Goal: Task Accomplishment & Management: Complete application form

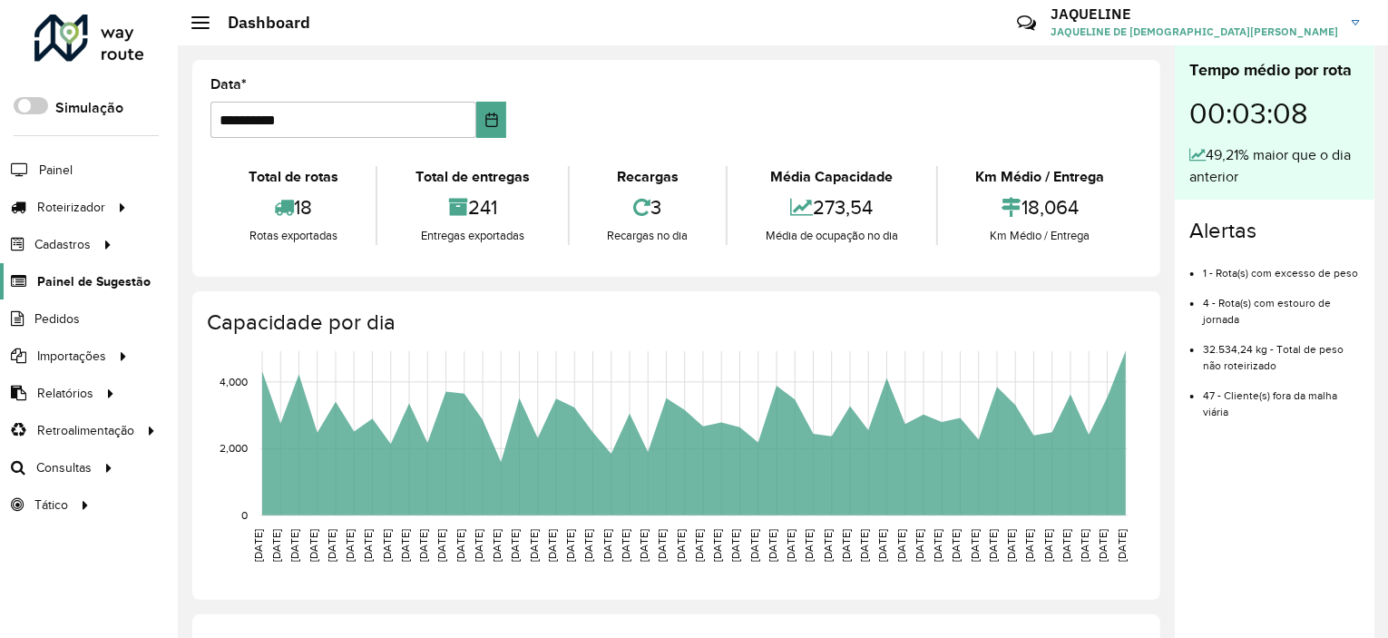
click at [91, 276] on span "Painel de Sugestão" at bounding box center [93, 281] width 113 height 19
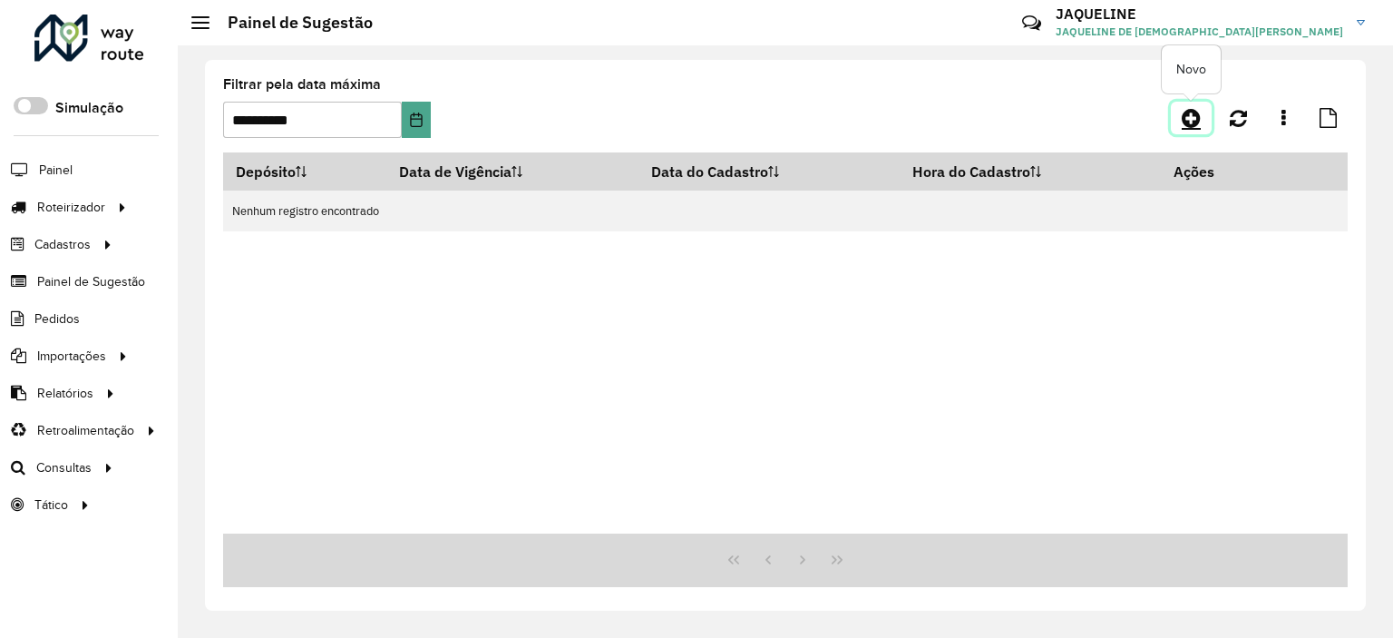
click at [1200, 114] on icon at bounding box center [1191, 118] width 19 height 22
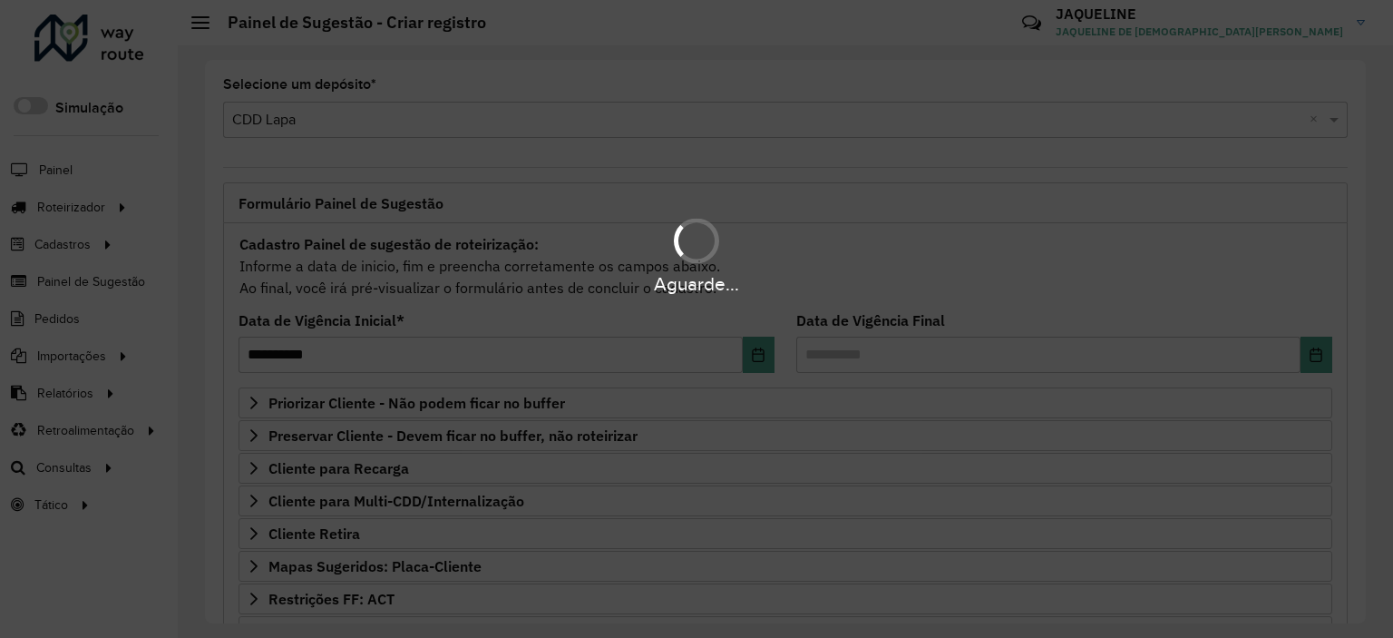
click at [356, 253] on div "Aguarde..." at bounding box center [696, 255] width 1393 height 86
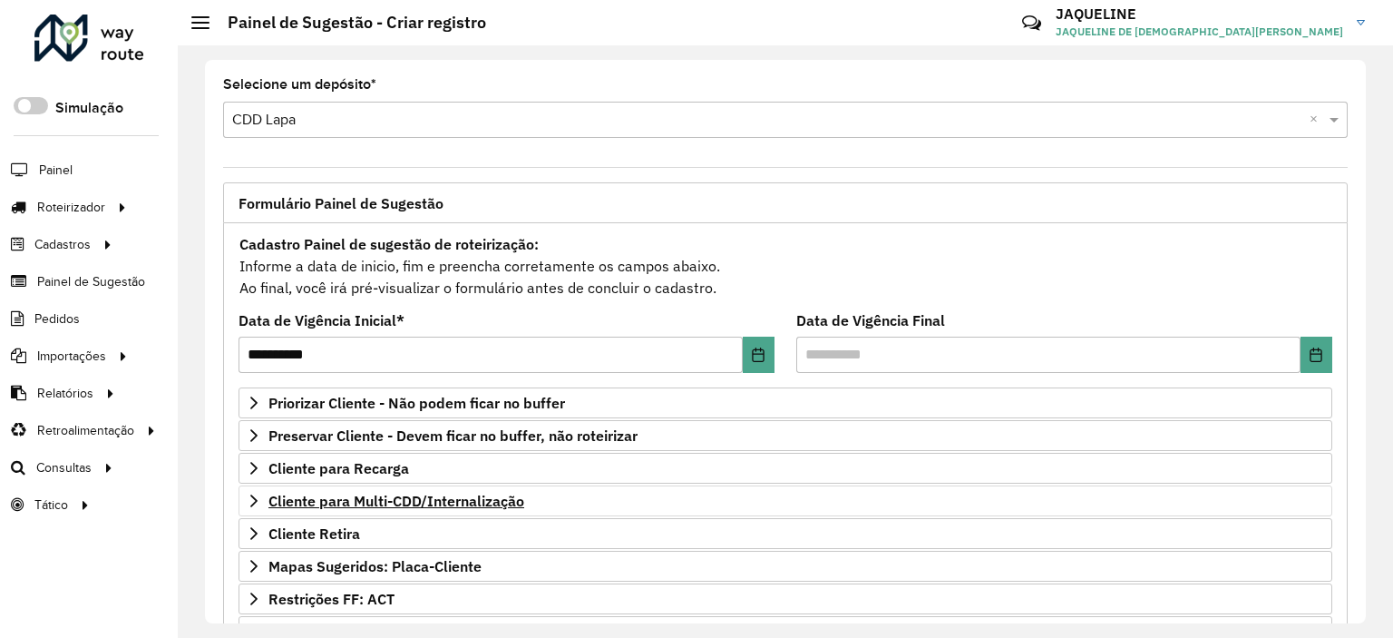
scroll to position [259, 0]
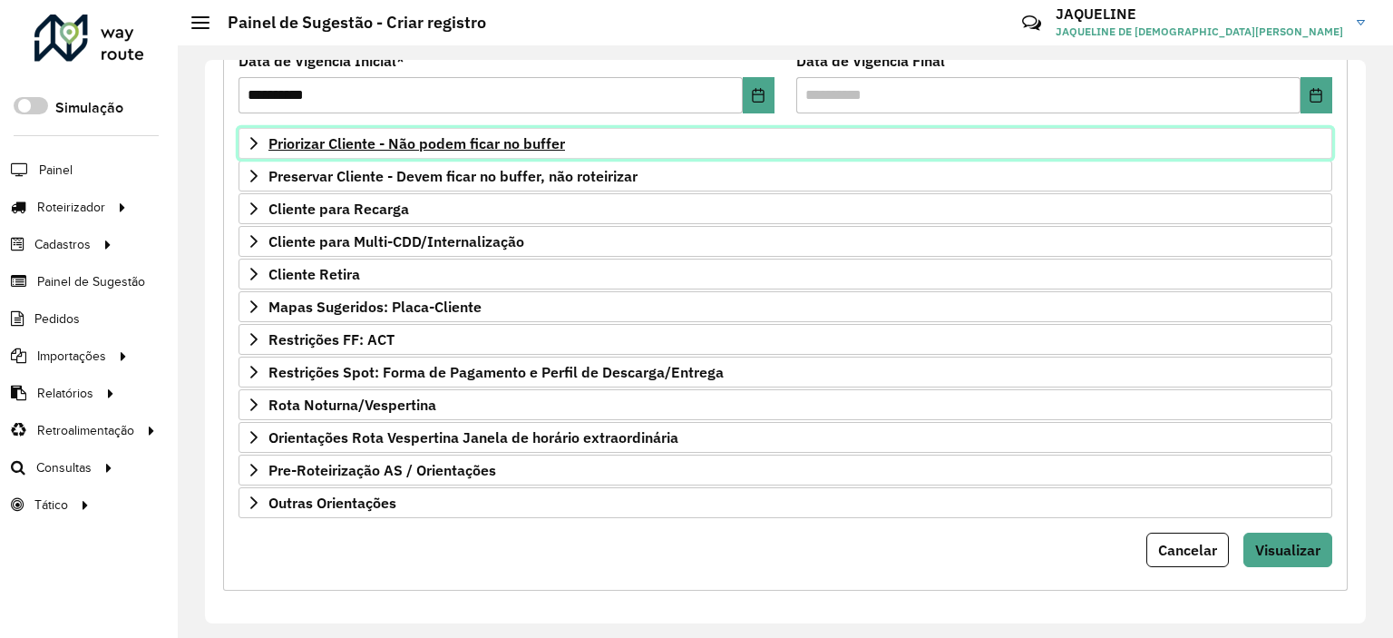
click at [268, 143] on span "Priorizar Cliente - Não podem ficar no buffer" at bounding box center [416, 143] width 297 height 15
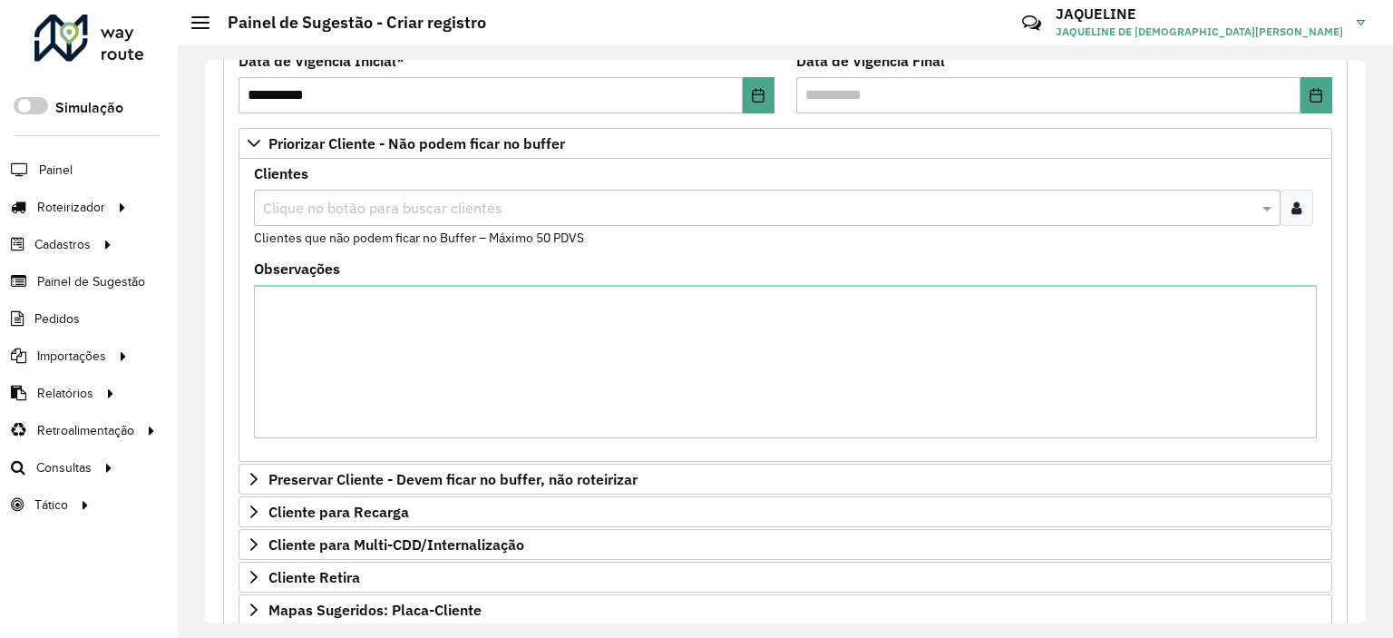
click at [351, 209] on input "text" at bounding box center [758, 209] width 1000 height 22
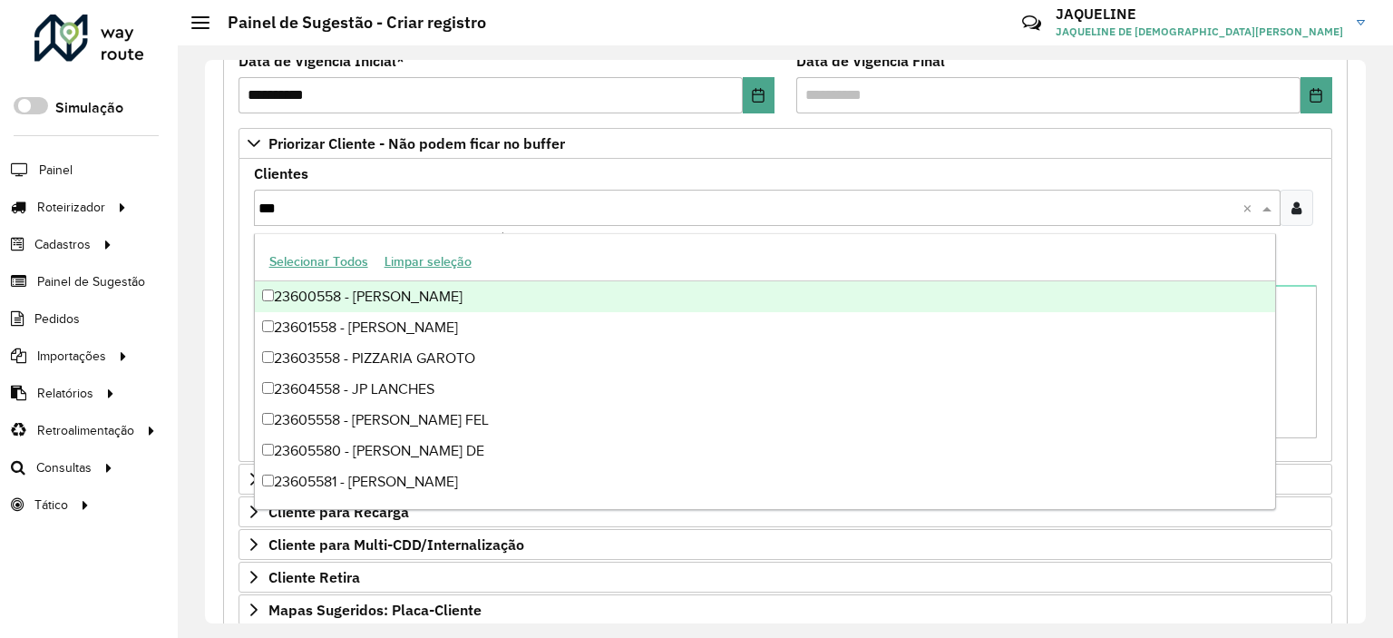
type input "****"
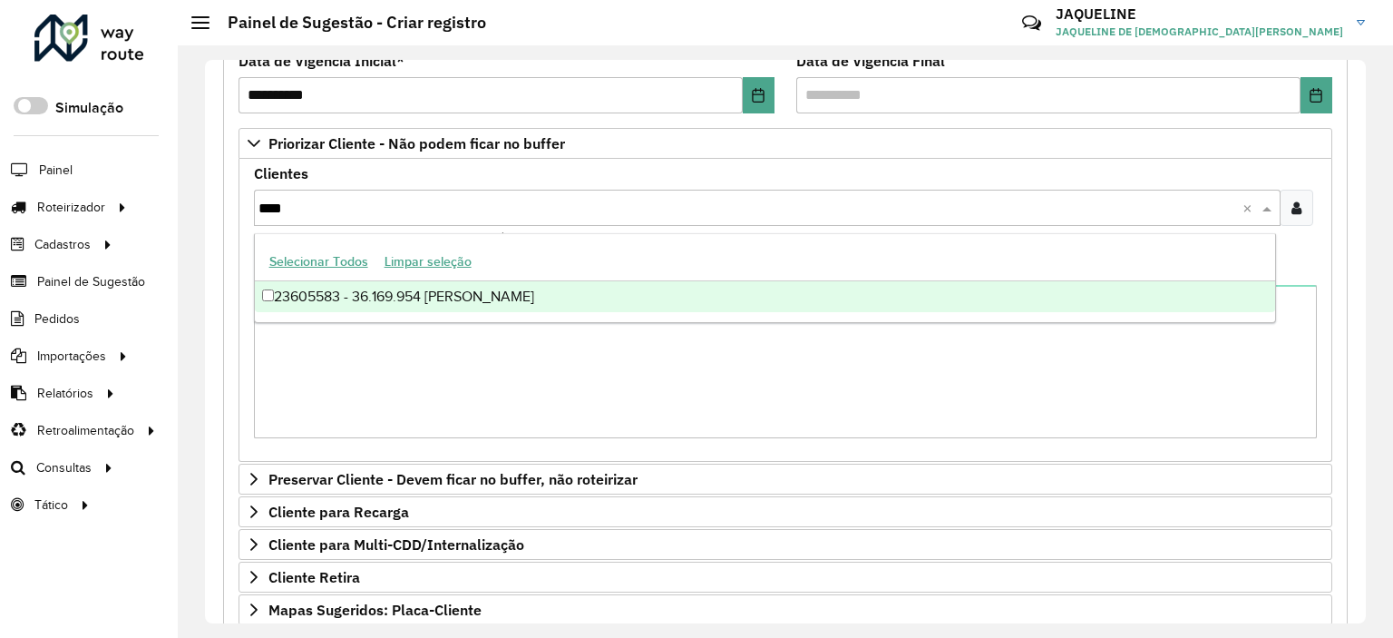
click at [300, 293] on div "23605583 - 36.169.954 [PERSON_NAME]" at bounding box center [765, 296] width 1020 height 31
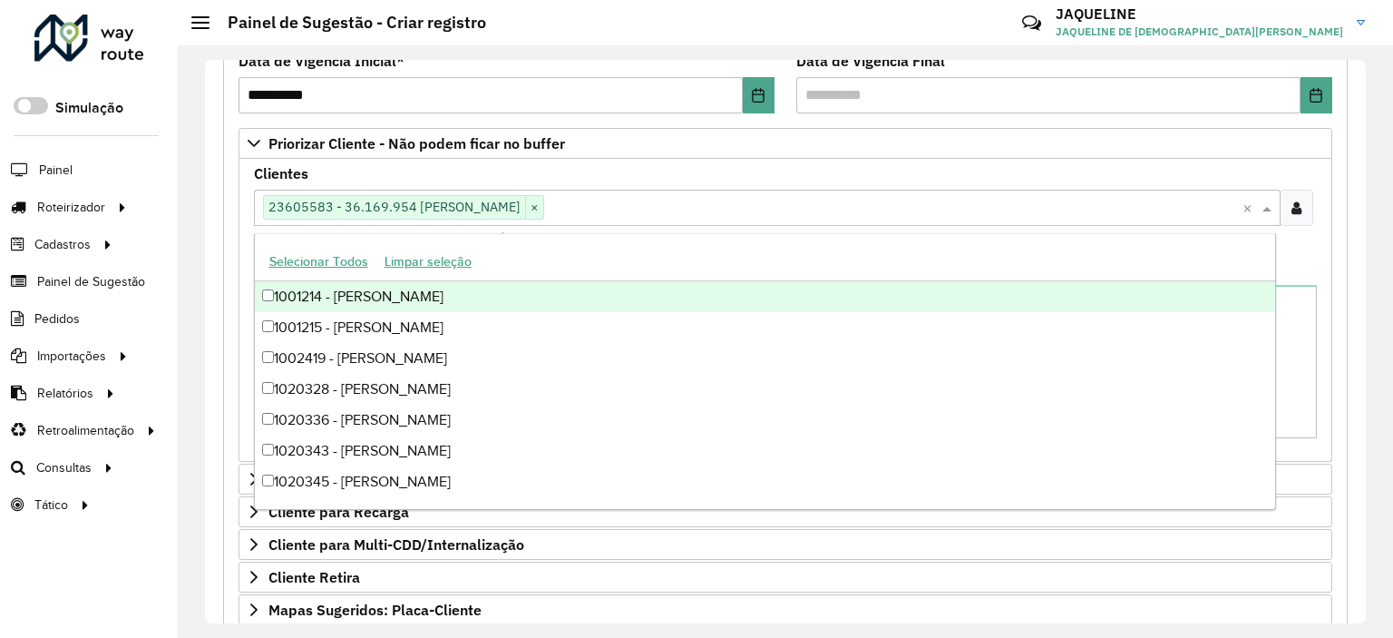
click at [694, 159] on div "Clientes Clique no botão para buscar clientes 23605583 - 36.169.954 JOAO VICT ×…" at bounding box center [786, 310] width 1094 height 303
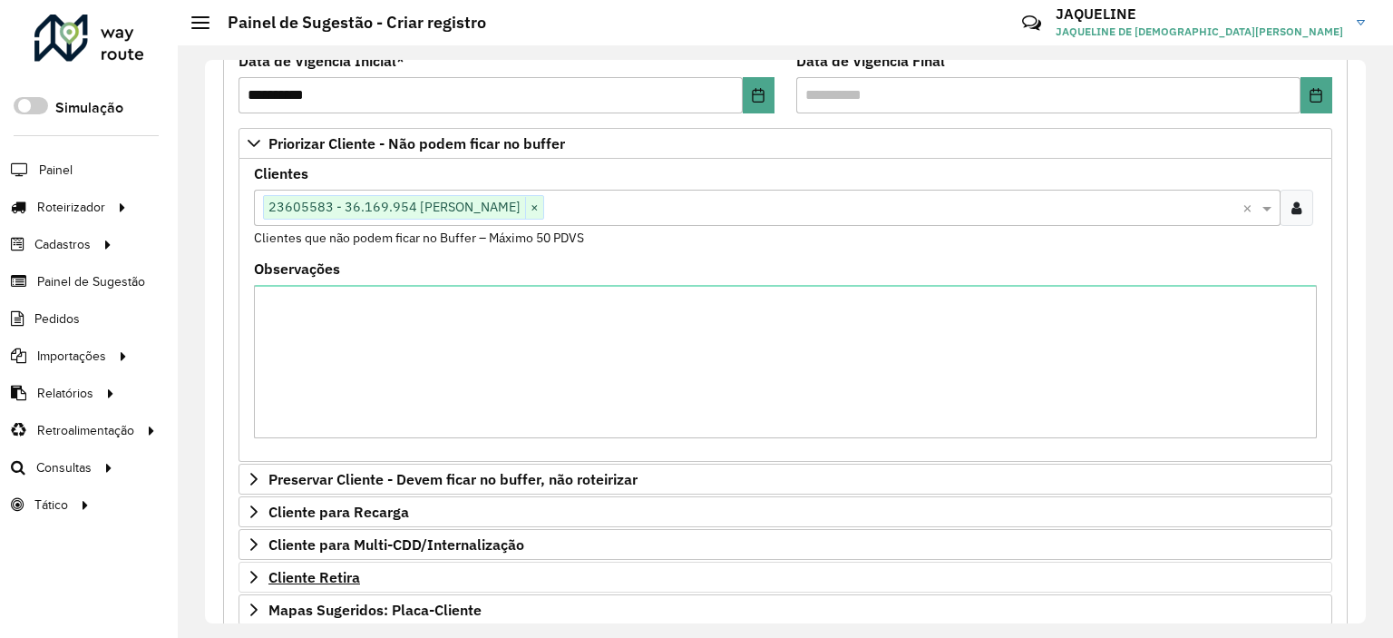
scroll to position [563, 0]
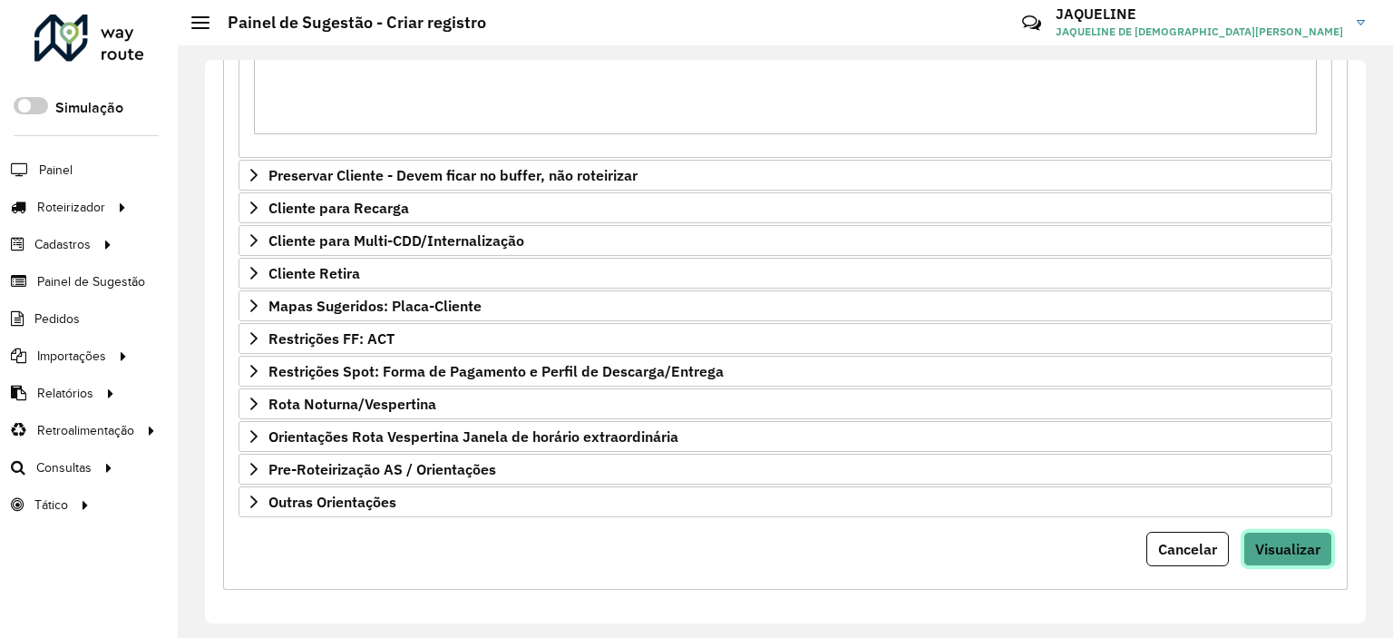
click at [1298, 557] on button "Visualizar" at bounding box center [1287, 549] width 89 height 34
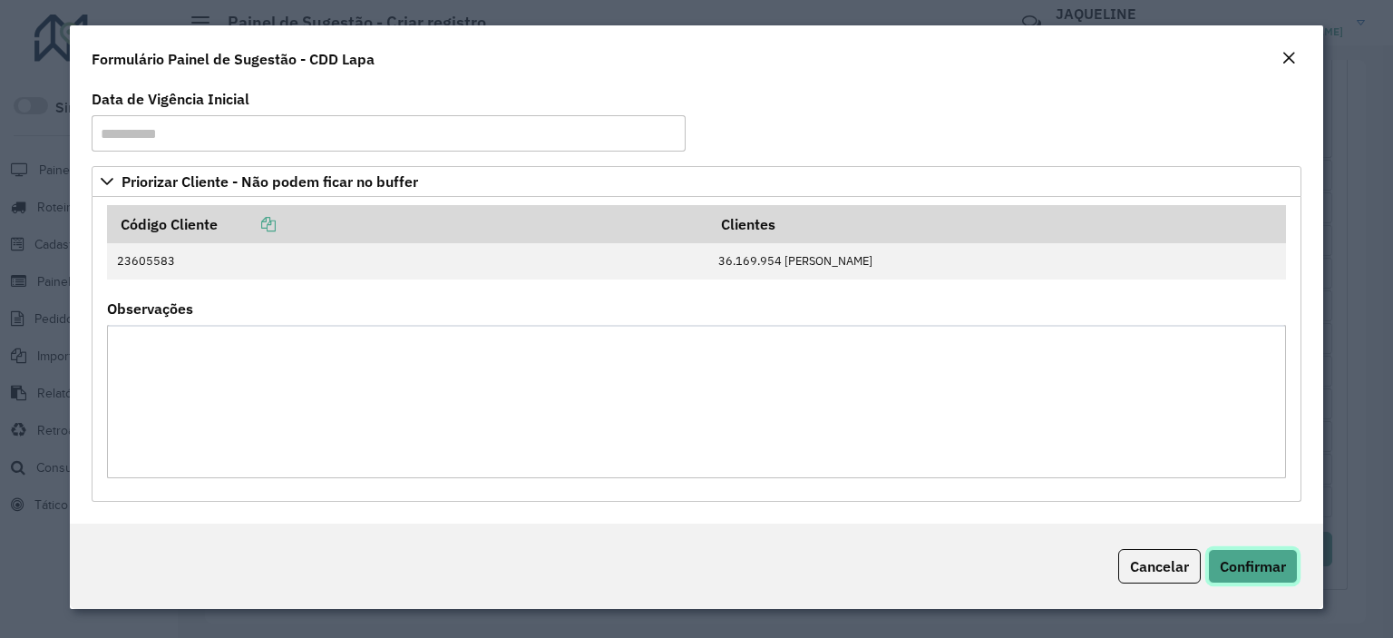
click at [1243, 553] on button "Confirmar" at bounding box center [1253, 566] width 90 height 34
